Goal: Task Accomplishment & Management: Use online tool/utility

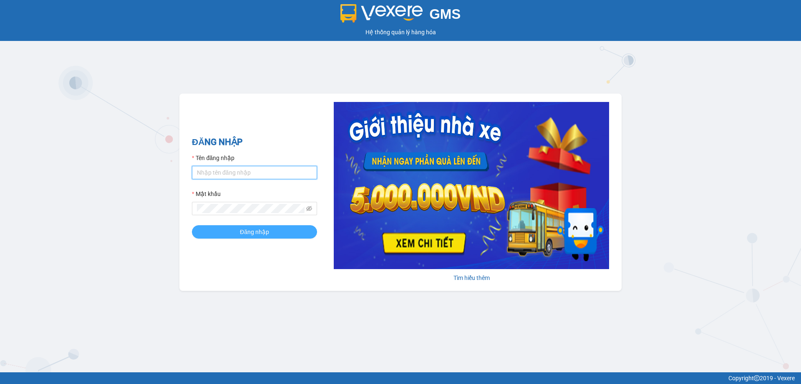
type input "vonhuy.hkot"
click at [266, 230] on span "Đăng nhập" at bounding box center [254, 231] width 29 height 9
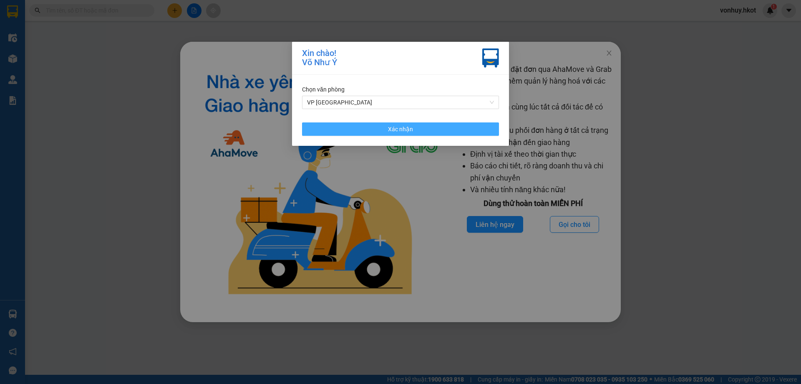
click at [393, 129] on span "Xác nhận" at bounding box center [400, 128] width 25 height 9
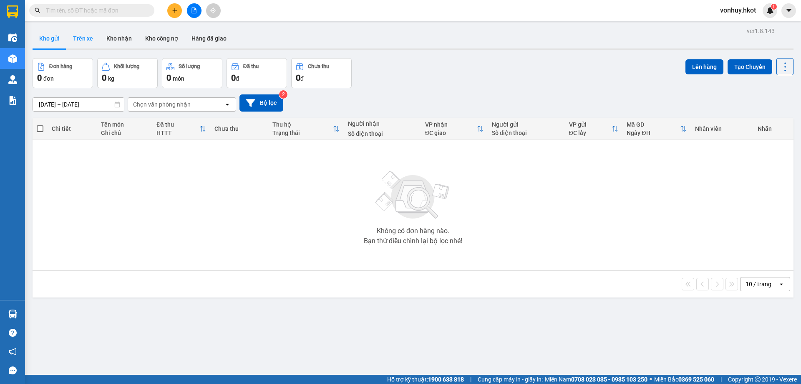
click at [81, 36] on button "Trên xe" at bounding box center [82, 38] width 33 height 20
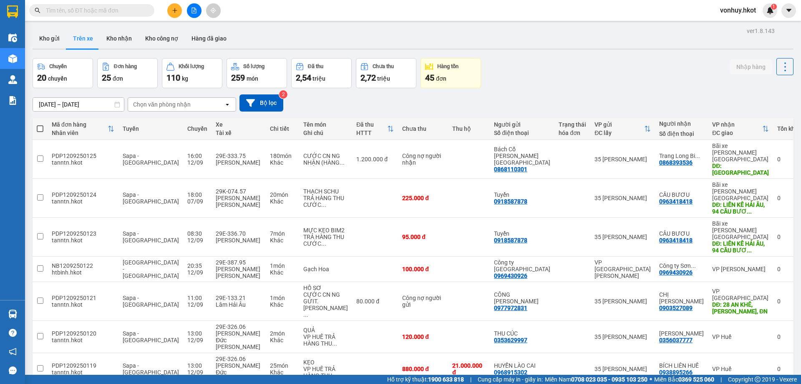
click at [101, 105] on input "[DATE] – [DATE]" at bounding box center [78, 104] width 91 height 13
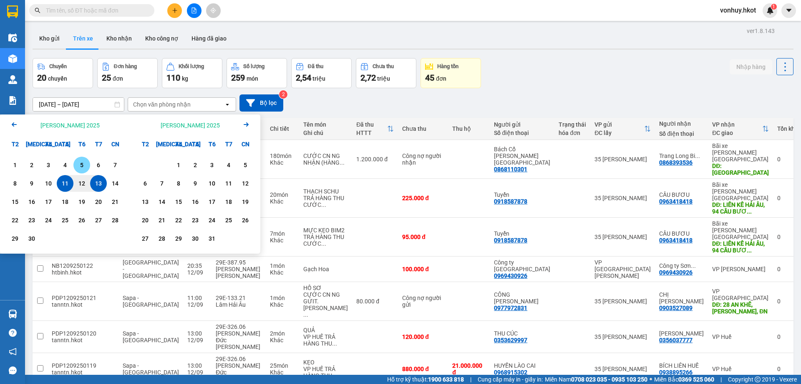
click at [83, 162] on div "5" at bounding box center [82, 165] width 12 height 10
click at [67, 183] on div "11" at bounding box center [65, 183] width 12 height 10
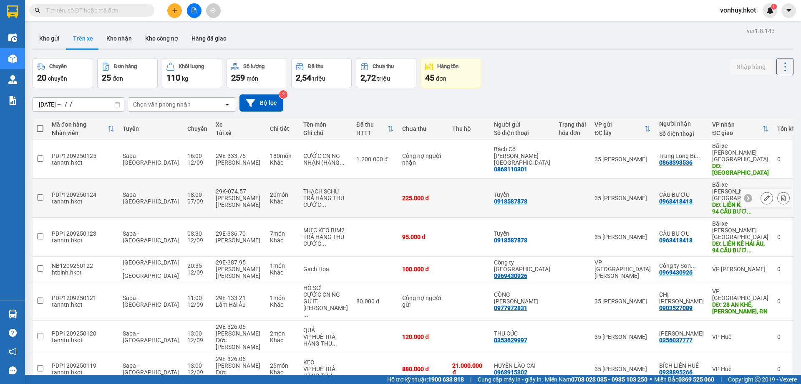
type input "[DATE] – [DATE]"
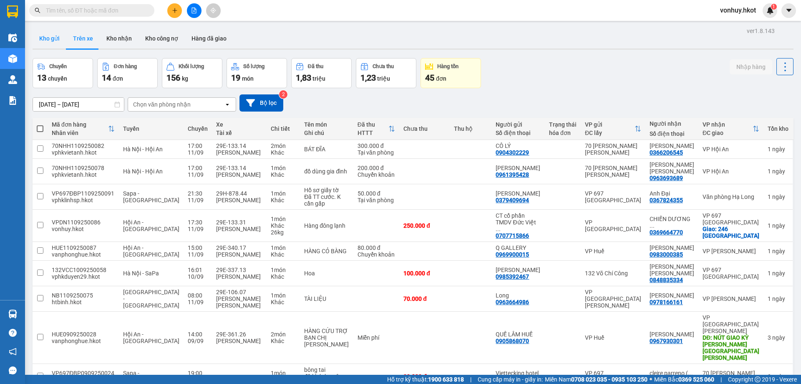
click at [37, 37] on button "Kho gửi" at bounding box center [50, 38] width 34 height 20
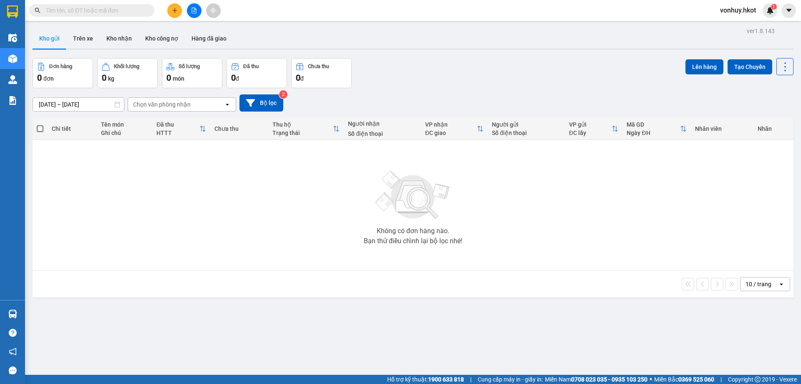
click at [82, 105] on input "[DATE] – [DATE]" at bounding box center [78, 104] width 91 height 13
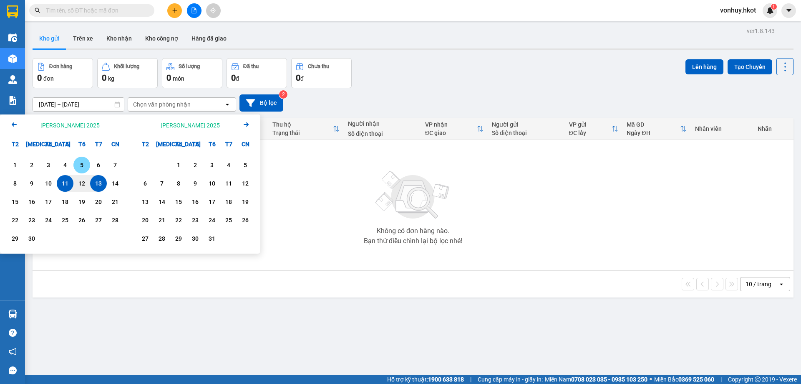
click at [80, 161] on div "5" at bounding box center [82, 165] width 12 height 10
click at [81, 182] on div "12" at bounding box center [82, 183] width 12 height 10
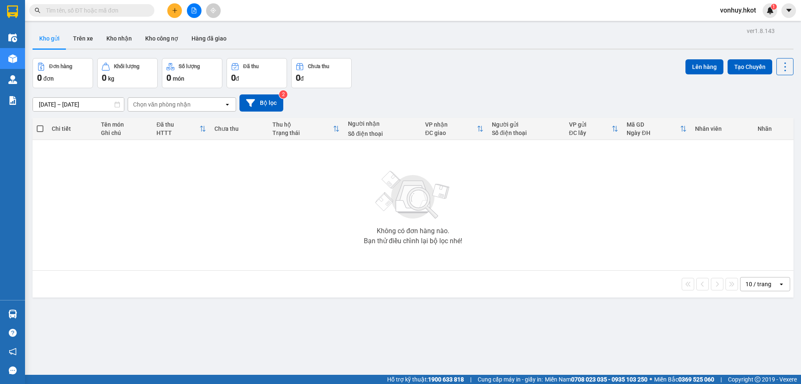
click at [170, 100] on div "Chọn văn phòng nhận" at bounding box center [162, 104] width 58 height 8
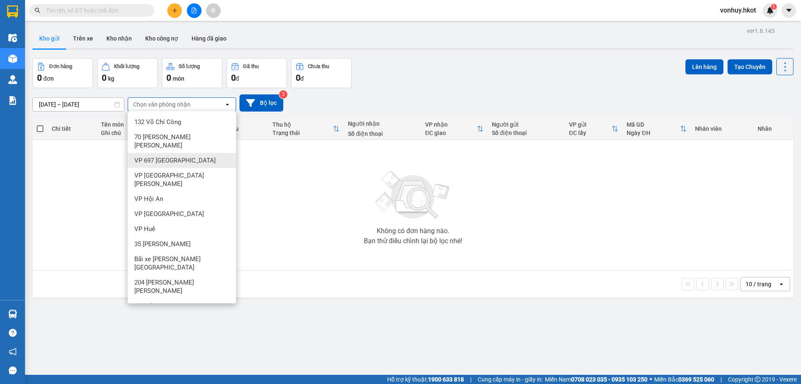
click at [183, 157] on div "VP 697 [GEOGRAPHIC_DATA]" at bounding box center [182, 160] width 109 height 15
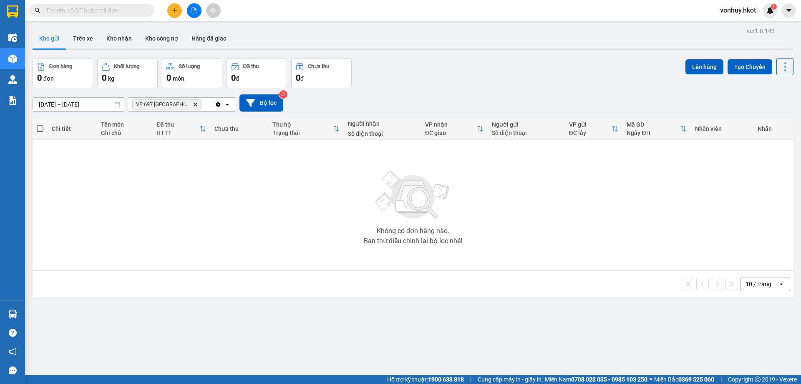
click at [86, 102] on input "[DATE] – [DATE]" at bounding box center [78, 104] width 91 height 13
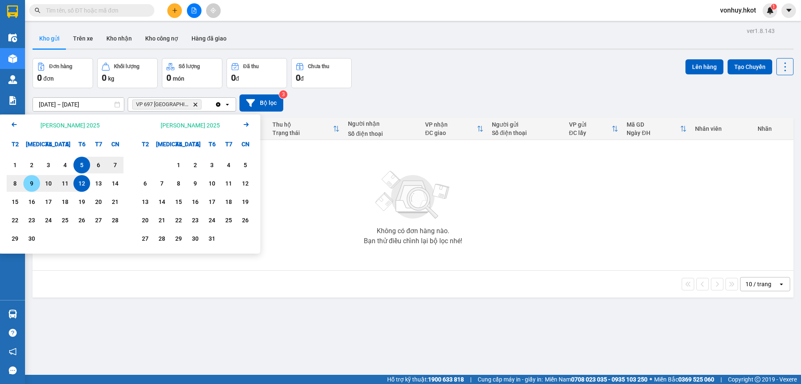
click at [27, 186] on div "9" at bounding box center [32, 183] width 12 height 10
click at [84, 183] on div "12" at bounding box center [82, 183] width 12 height 10
type input "[DATE] – [DATE]"
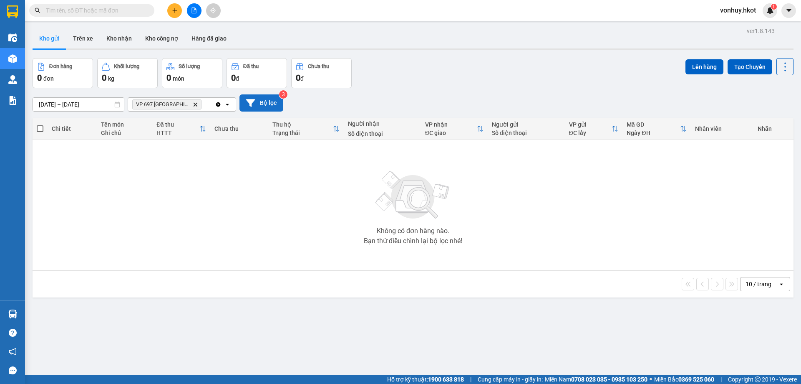
click at [263, 104] on button "Bộ lọc" at bounding box center [262, 102] width 44 height 17
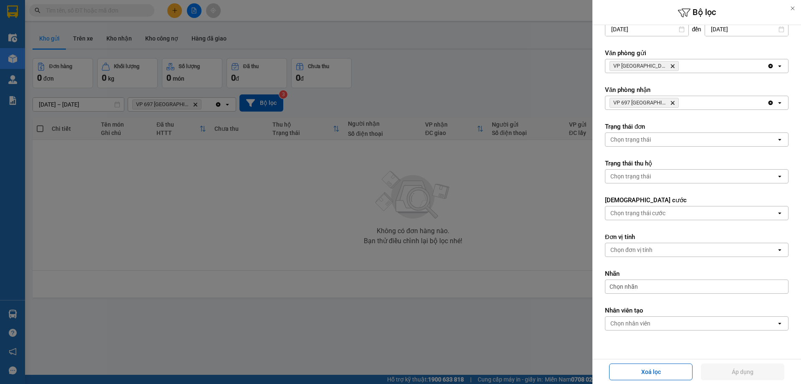
scroll to position [39, 0]
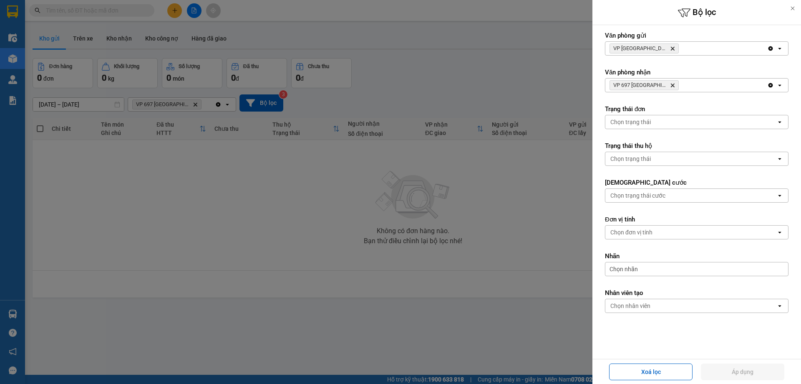
click at [662, 309] on div "Chọn nhân viên" at bounding box center [691, 305] width 171 height 13
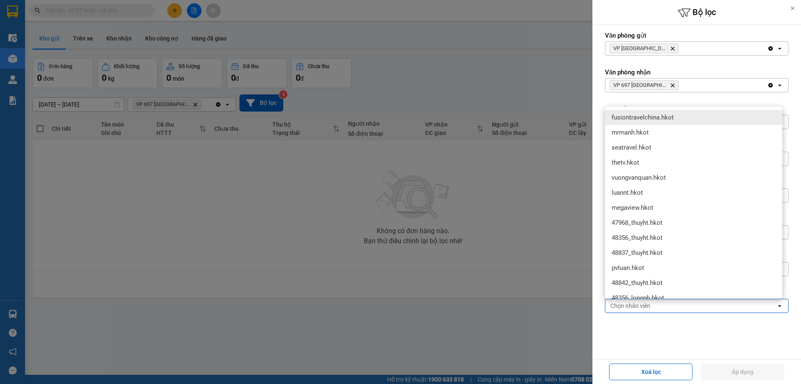
click at [495, 226] on div at bounding box center [400, 192] width 801 height 384
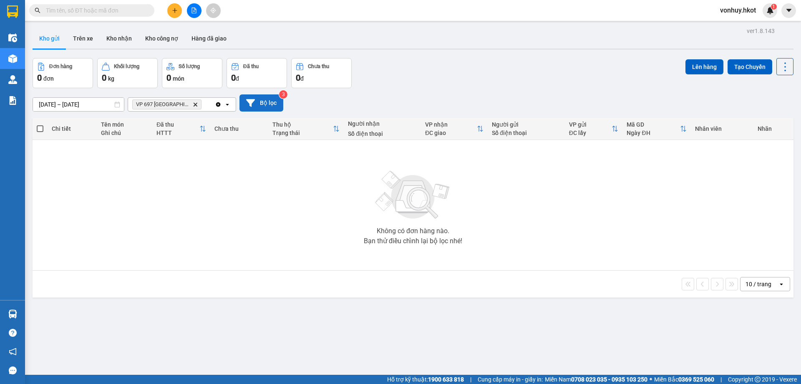
click at [267, 105] on button "Bộ lọc" at bounding box center [262, 102] width 44 height 17
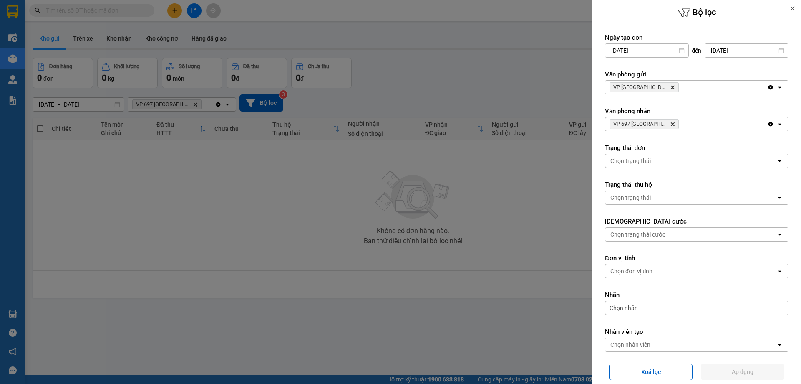
click at [369, 157] on div at bounding box center [400, 192] width 801 height 384
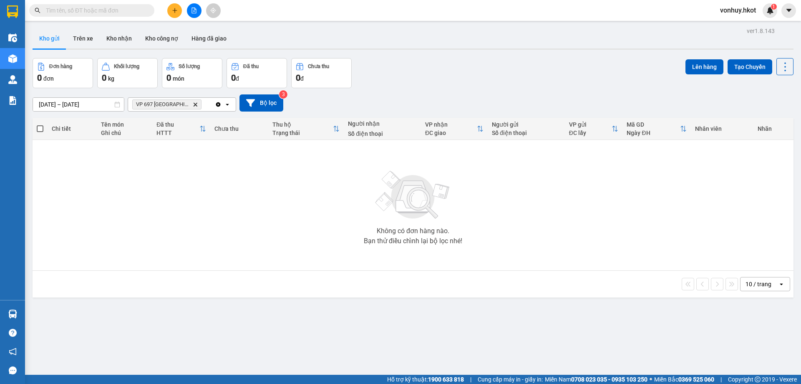
click at [119, 11] on input "text" at bounding box center [95, 10] width 99 height 9
click at [90, 43] on button "Trên xe" at bounding box center [82, 38] width 33 height 20
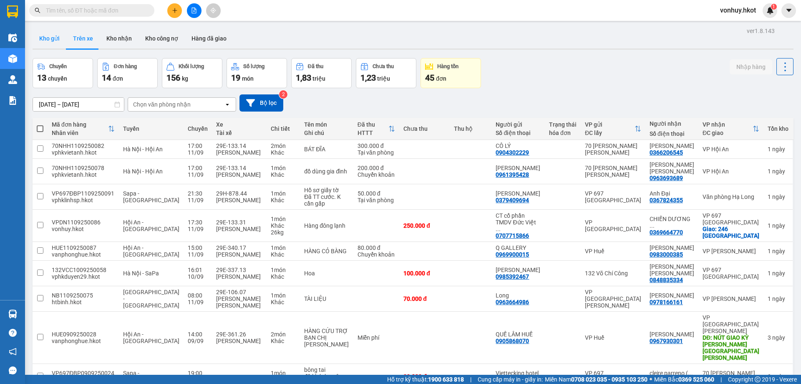
click at [58, 35] on button "Kho gửi" at bounding box center [50, 38] width 34 height 20
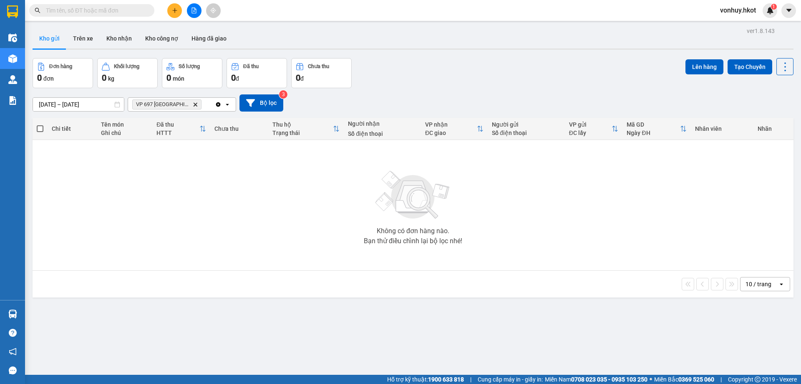
click at [66, 10] on input "text" at bounding box center [95, 10] width 99 height 9
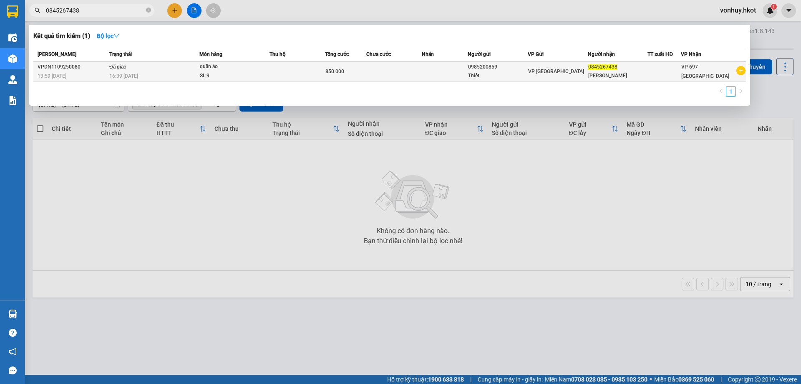
type input "0845267438"
click at [150, 69] on td "Đã giao 16:39 [DATE]" at bounding box center [153, 72] width 92 height 20
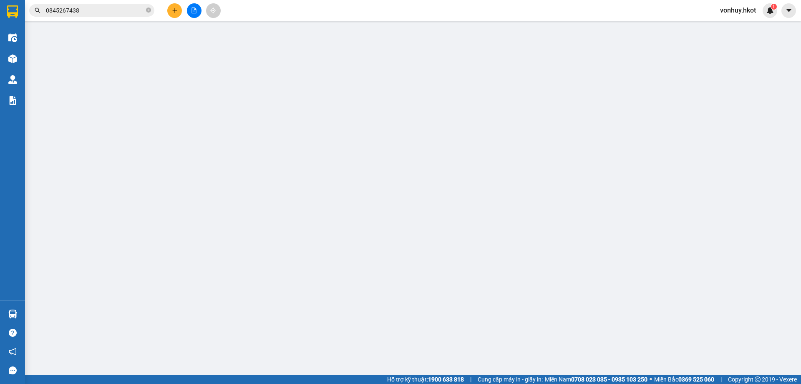
type input "0985200859"
type input "Thiết"
type input "0845267438"
type input "[PERSON_NAME]"
type input "850.000"
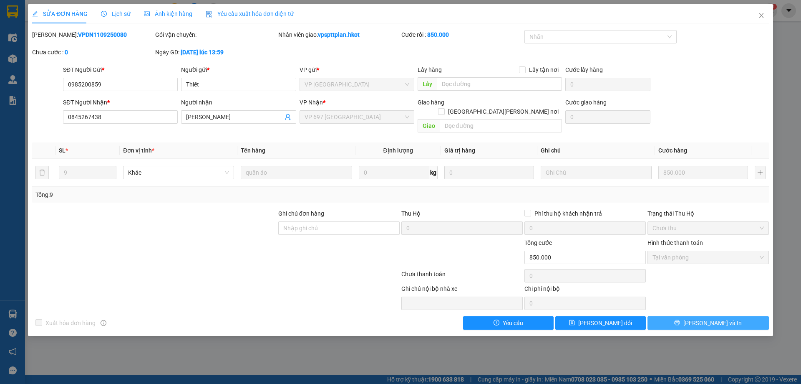
click at [729, 316] on button "[PERSON_NAME] và In" at bounding box center [708, 322] width 121 height 13
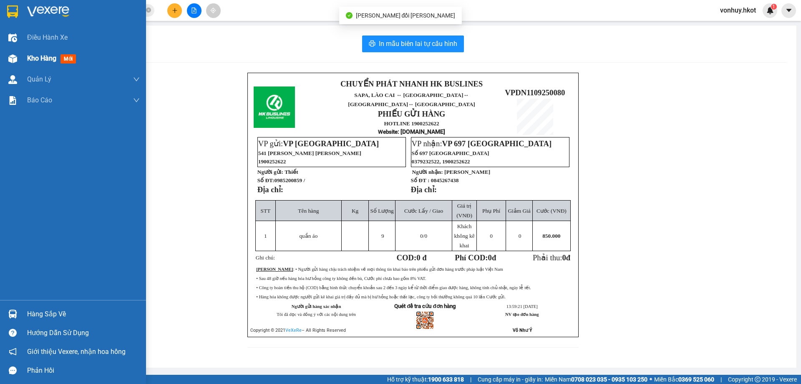
click at [26, 57] on div "Kho hàng mới" at bounding box center [73, 58] width 146 height 21
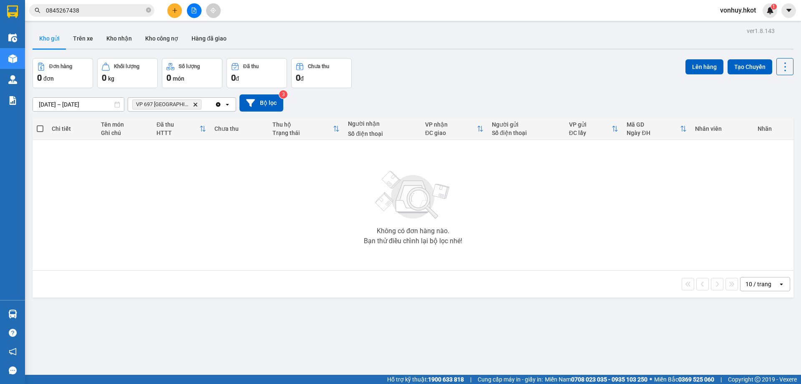
click at [93, 106] on input "[DATE] – [DATE]" at bounding box center [78, 104] width 91 height 13
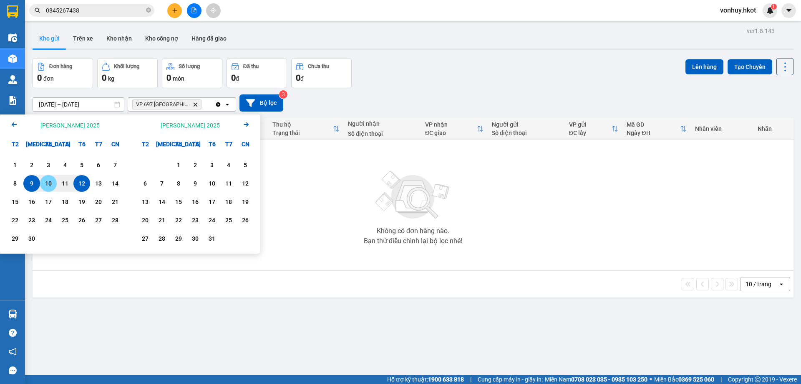
click at [48, 184] on div "10" at bounding box center [49, 183] width 12 height 10
click at [80, 182] on div "12" at bounding box center [82, 183] width 12 height 10
type input "[DATE] – [DATE]"
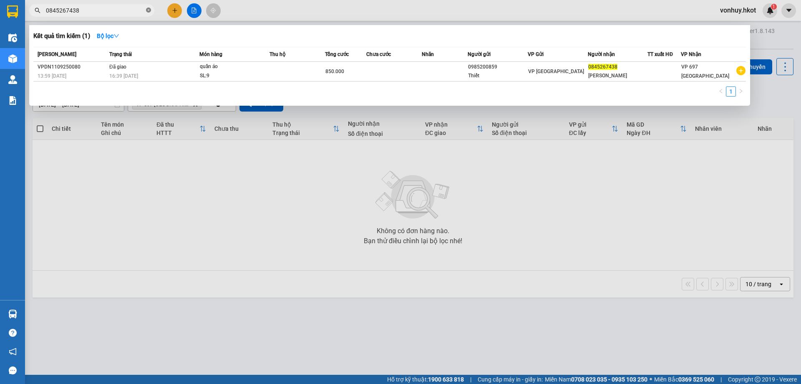
click at [147, 10] on icon "close-circle" at bounding box center [148, 10] width 5 height 5
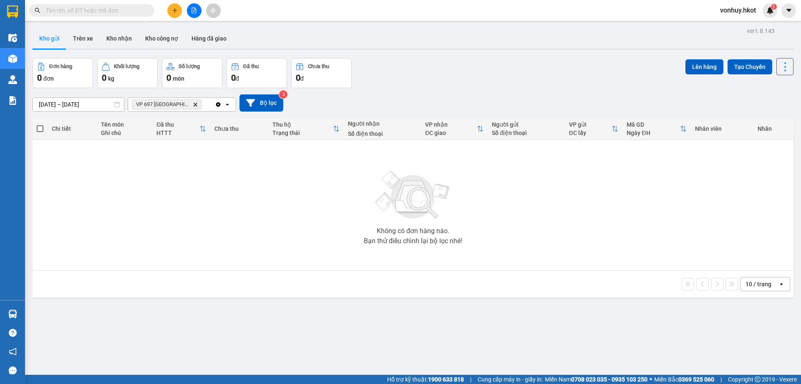
click at [195, 102] on icon "Delete" at bounding box center [195, 104] width 5 height 5
click at [268, 104] on button "Bộ lọc" at bounding box center [262, 102] width 44 height 17
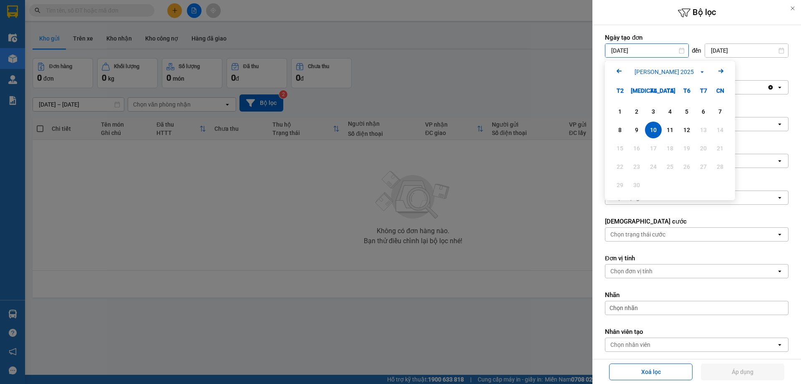
click at [629, 46] on input "[DATE]" at bounding box center [647, 50] width 83 height 13
click at [669, 129] on div "11" at bounding box center [671, 130] width 12 height 10
type input "[DATE]"
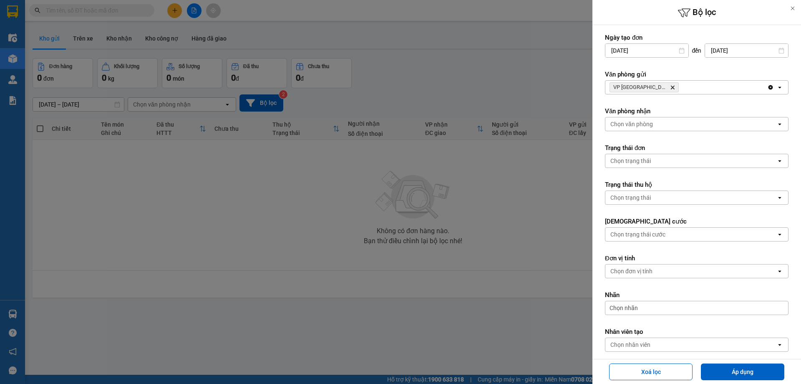
click at [714, 53] on input "[DATE]" at bounding box center [746, 50] width 83 height 13
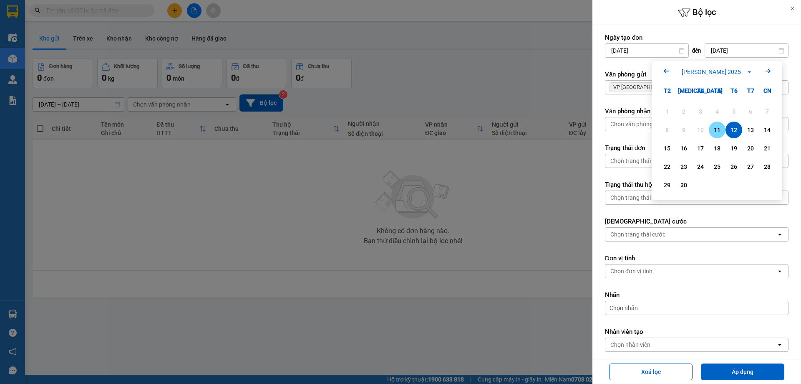
click at [718, 130] on div "11" at bounding box center [718, 130] width 12 height 10
type input "[DATE]"
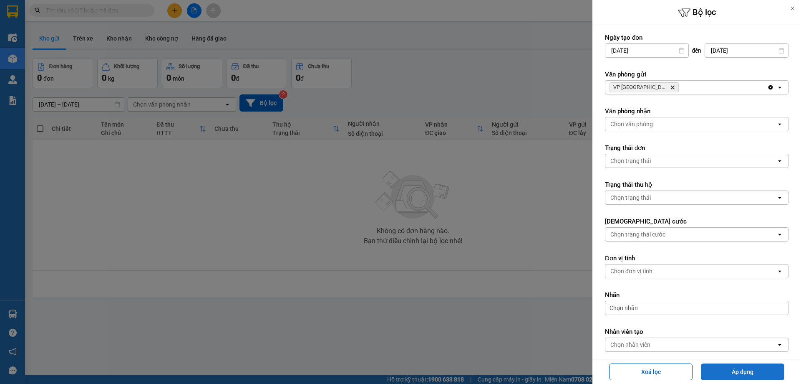
click at [735, 372] on button "Áp dụng" at bounding box center [742, 371] width 83 height 17
type input "[DATE] – [DATE]"
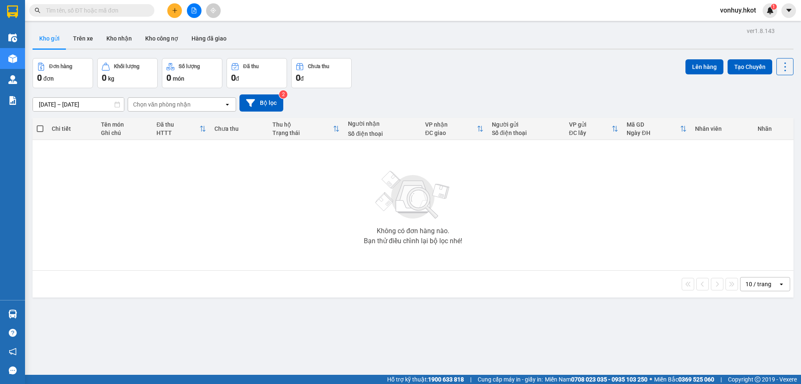
click at [165, 106] on div "Chọn văn phòng nhận" at bounding box center [162, 104] width 58 height 8
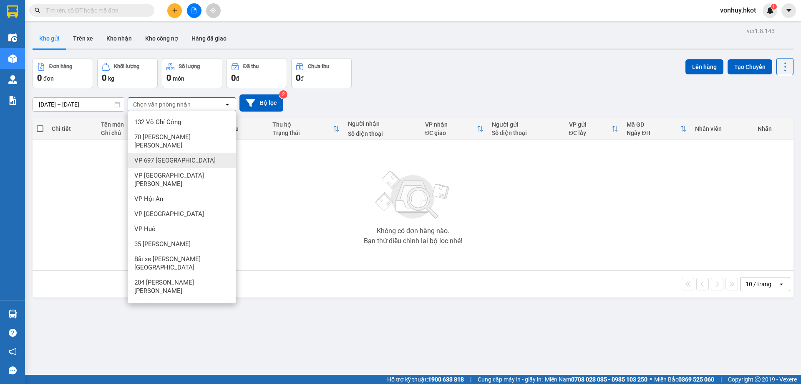
click at [162, 157] on div "VP 697 [GEOGRAPHIC_DATA]" at bounding box center [182, 160] width 109 height 15
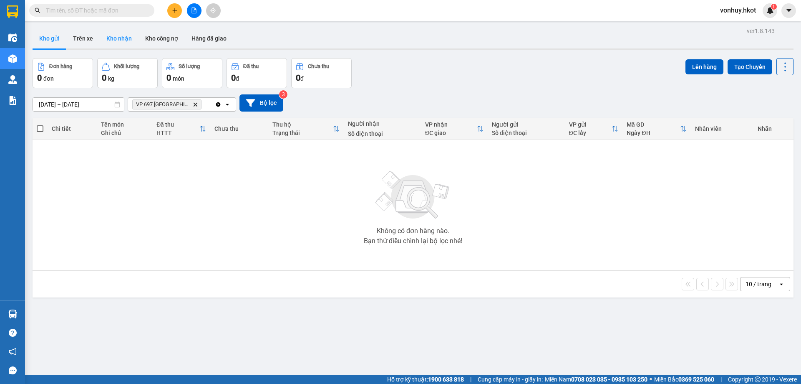
click at [123, 35] on button "Kho nhận" at bounding box center [119, 38] width 39 height 20
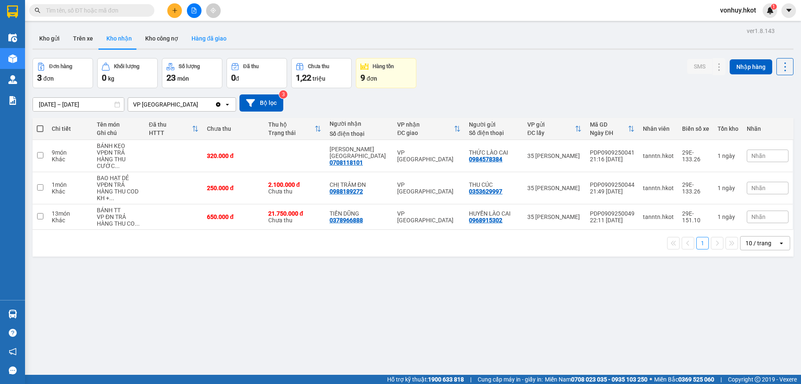
click at [215, 28] on div "ver 1.8.143 Kho gửi Trên xe Kho [PERSON_NAME] công nợ Hàng đã [PERSON_NAME] hàn…" at bounding box center [413, 217] width 768 height 384
click at [215, 33] on button "Hàng đã giao" at bounding box center [209, 38] width 48 height 20
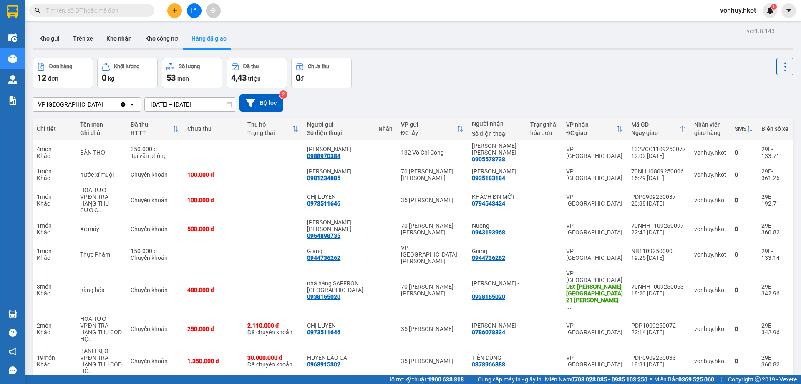
click at [123, 103] on icon "Clear value" at bounding box center [123, 104] width 5 height 5
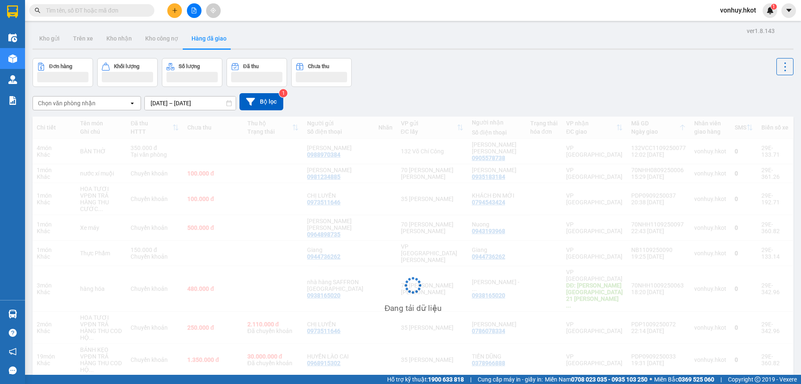
click at [132, 103] on icon at bounding box center [132, 103] width 3 height 2
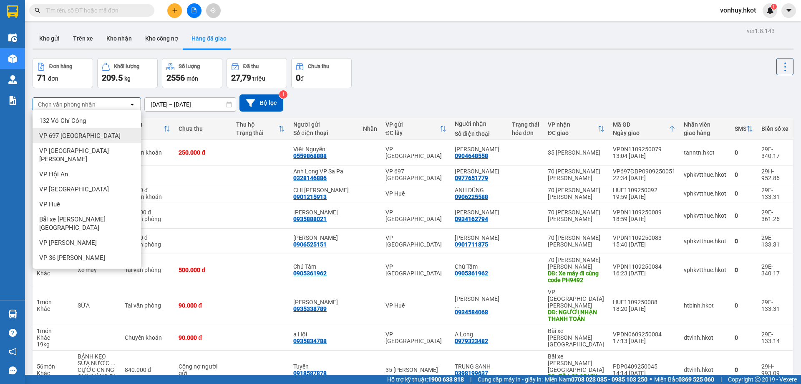
click at [95, 134] on span "VP 697 [GEOGRAPHIC_DATA]" at bounding box center [79, 135] width 81 height 8
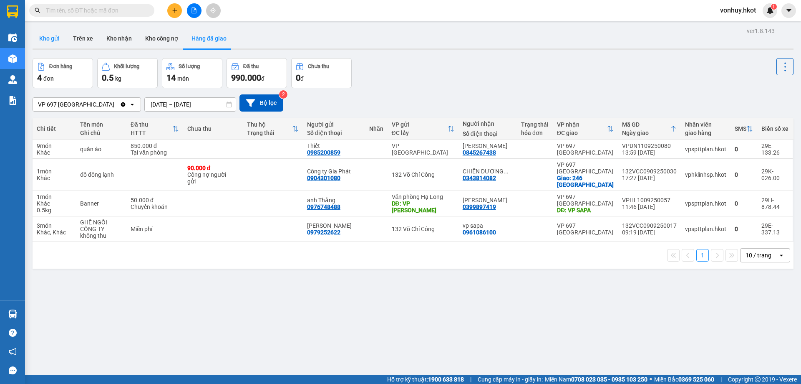
click at [53, 43] on button "Kho gửi" at bounding box center [50, 38] width 34 height 20
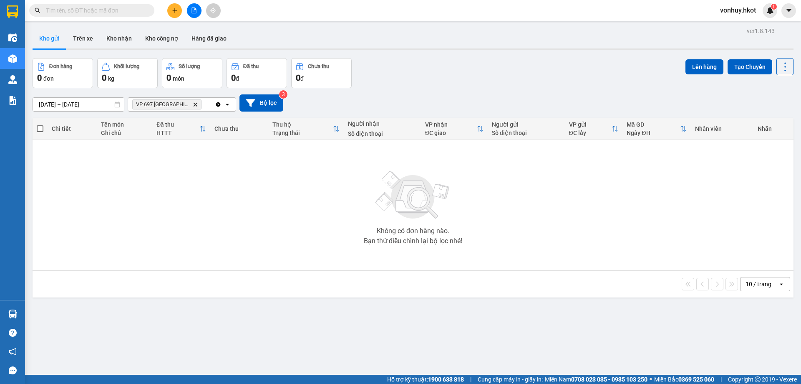
click at [195, 105] on icon "VP 697 Điện Biên Phủ, close by backspace" at bounding box center [196, 104] width 4 height 4
click at [86, 39] on button "Trên xe" at bounding box center [82, 38] width 33 height 20
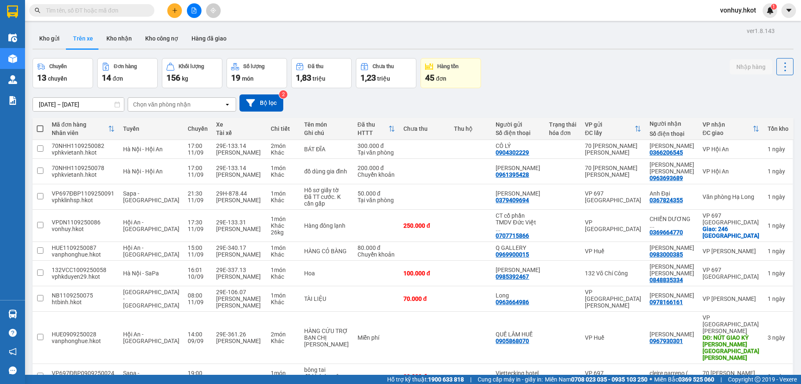
click at [192, 100] on div "Chọn văn phòng nhận" at bounding box center [176, 104] width 96 height 13
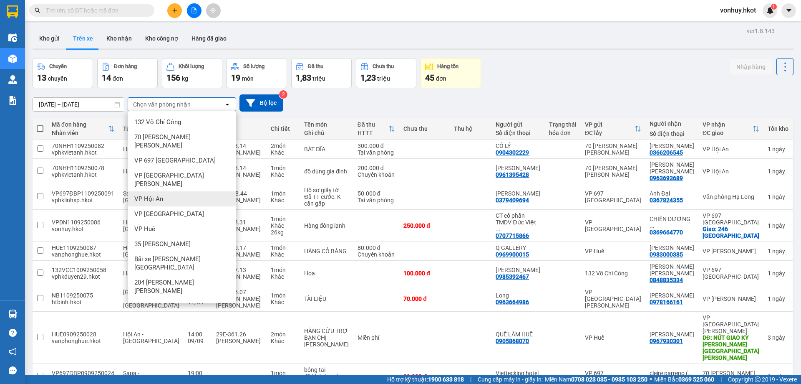
click at [161, 210] on span "VP [GEOGRAPHIC_DATA]" at bounding box center [169, 214] width 70 height 8
